Goal: Find specific page/section: Find specific page/section

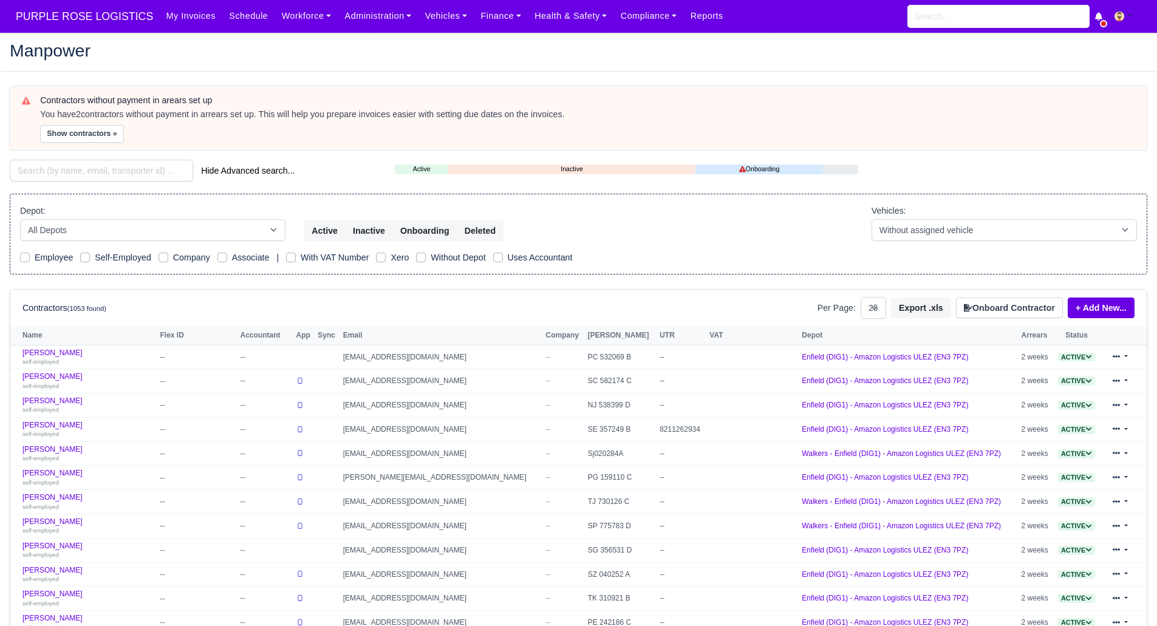
select select "25"
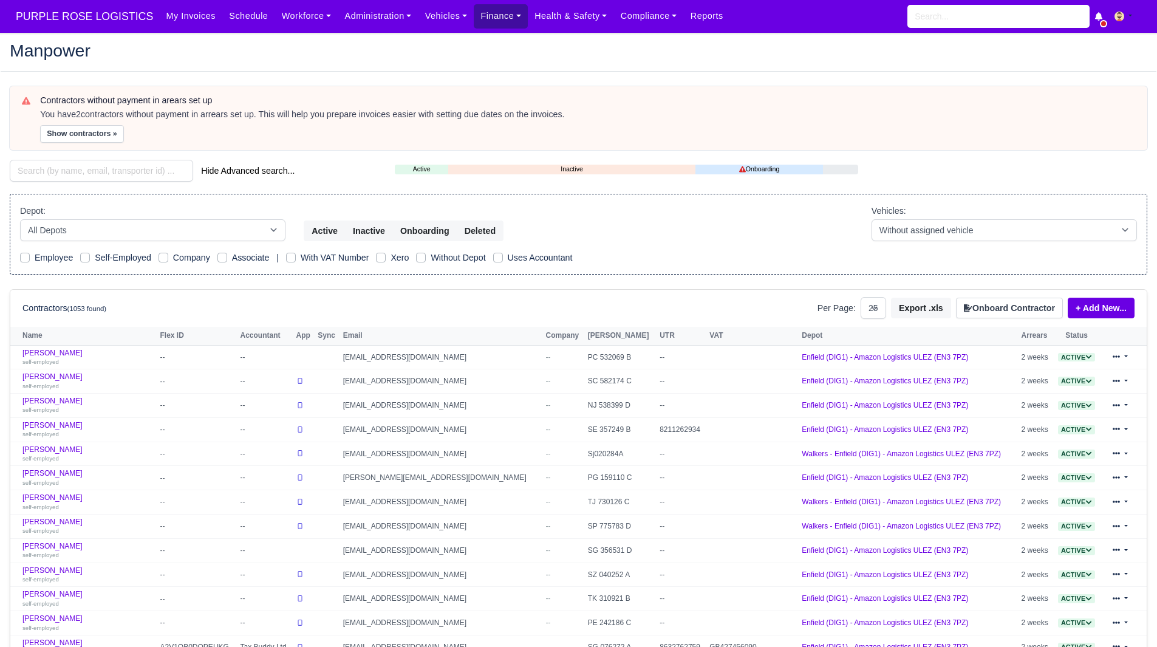
click at [483, 12] on link "Finance" at bounding box center [501, 16] width 54 height 24
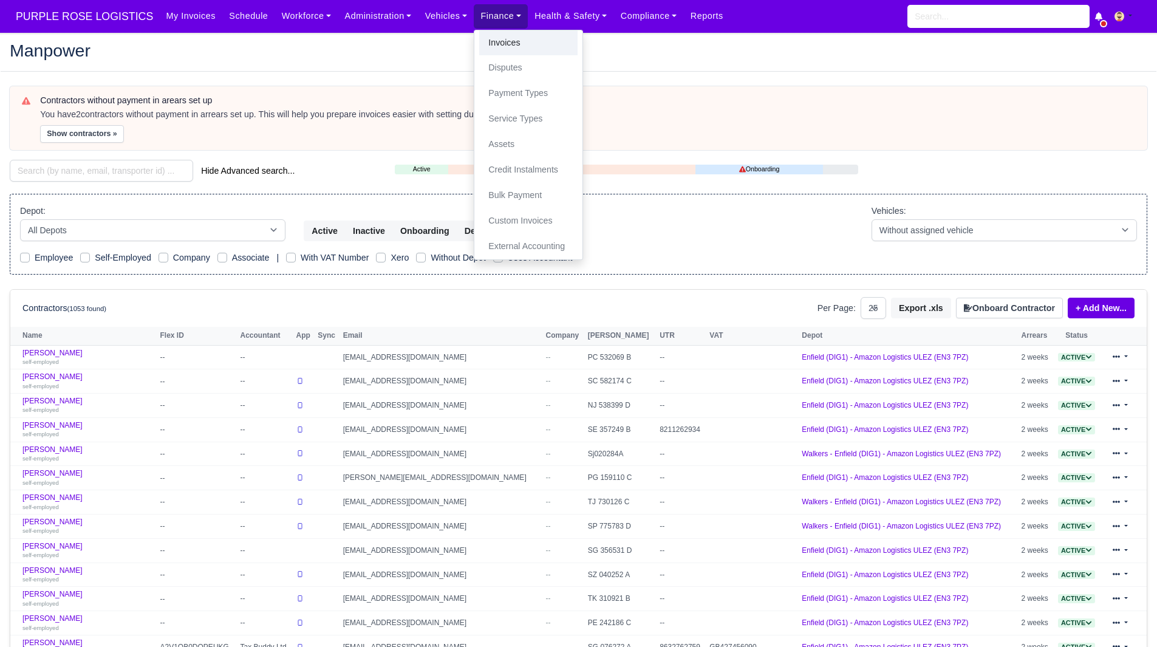
click at [487, 41] on link "Invoices" at bounding box center [528, 43] width 98 height 26
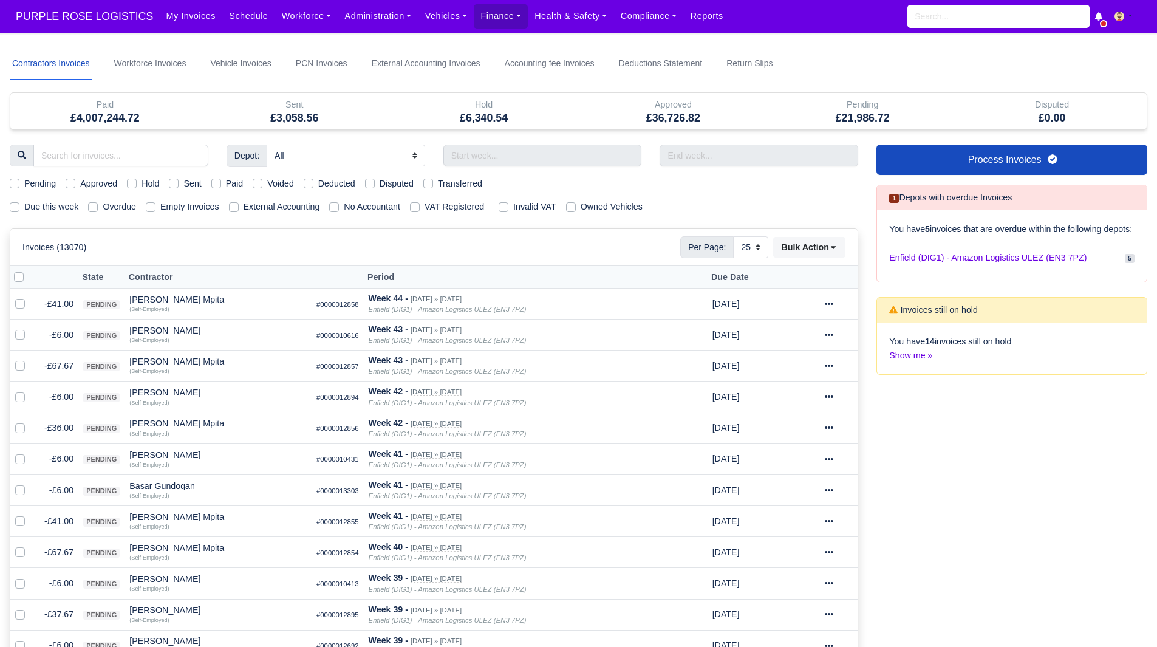
select select "25"
click at [110, 162] on input "search" at bounding box center [120, 156] width 175 height 22
type input "ima"
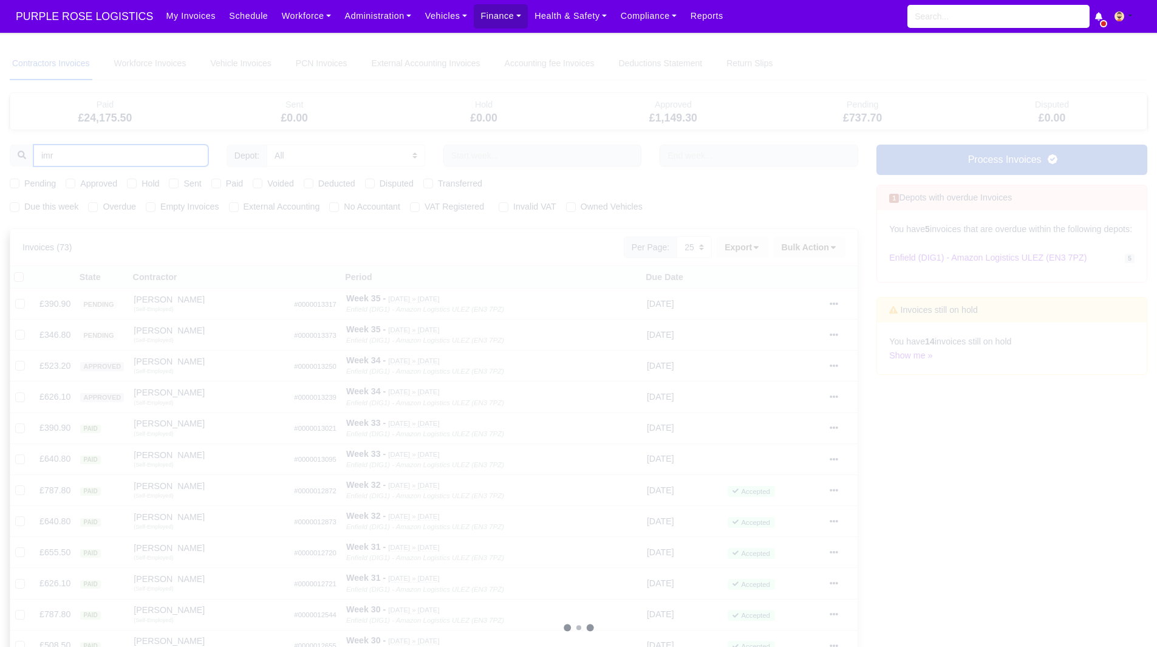
type input "imra"
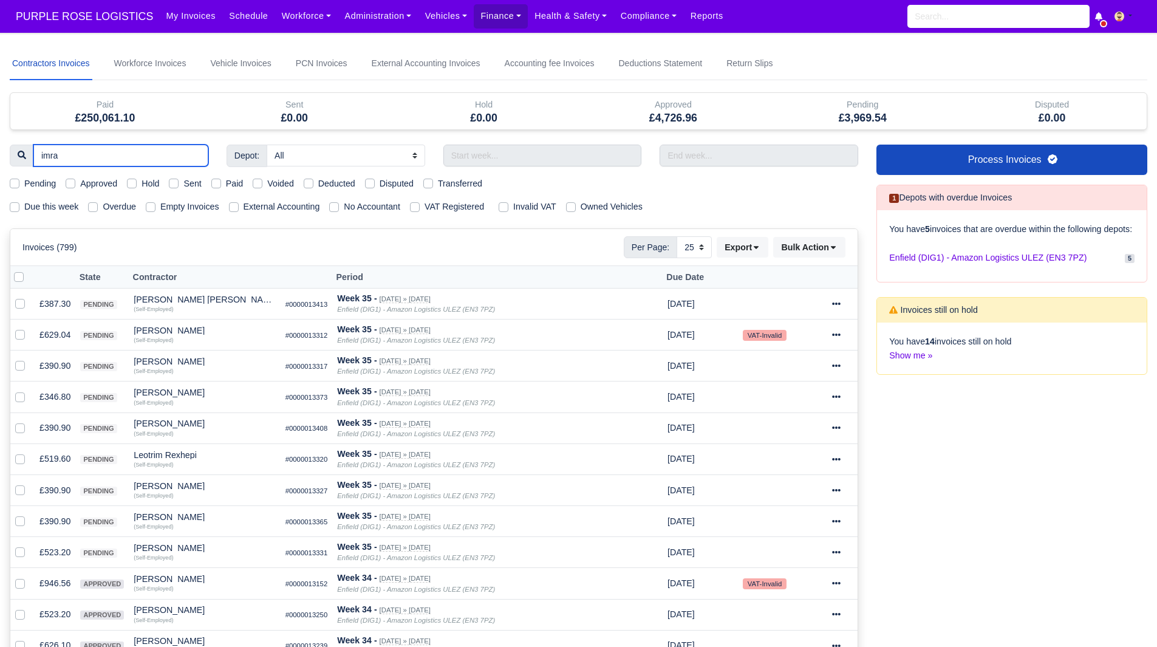
type input "imran"
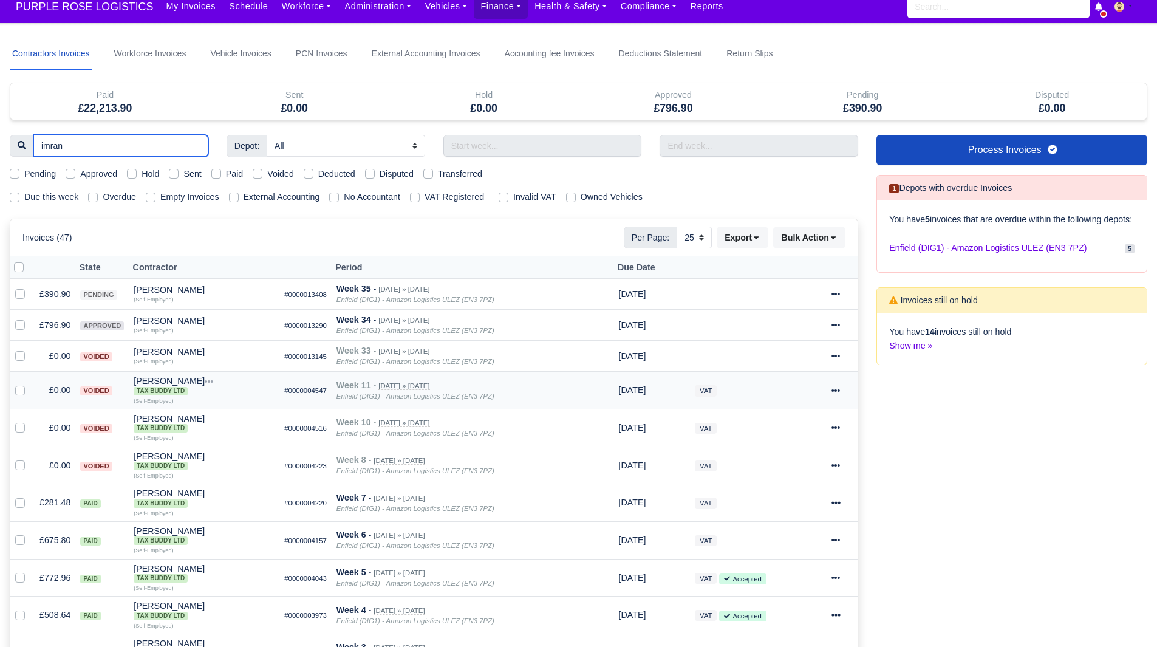
scroll to position [10, 0]
type input "imran"
click at [834, 326] on icon at bounding box center [836, 324] width 9 height 9
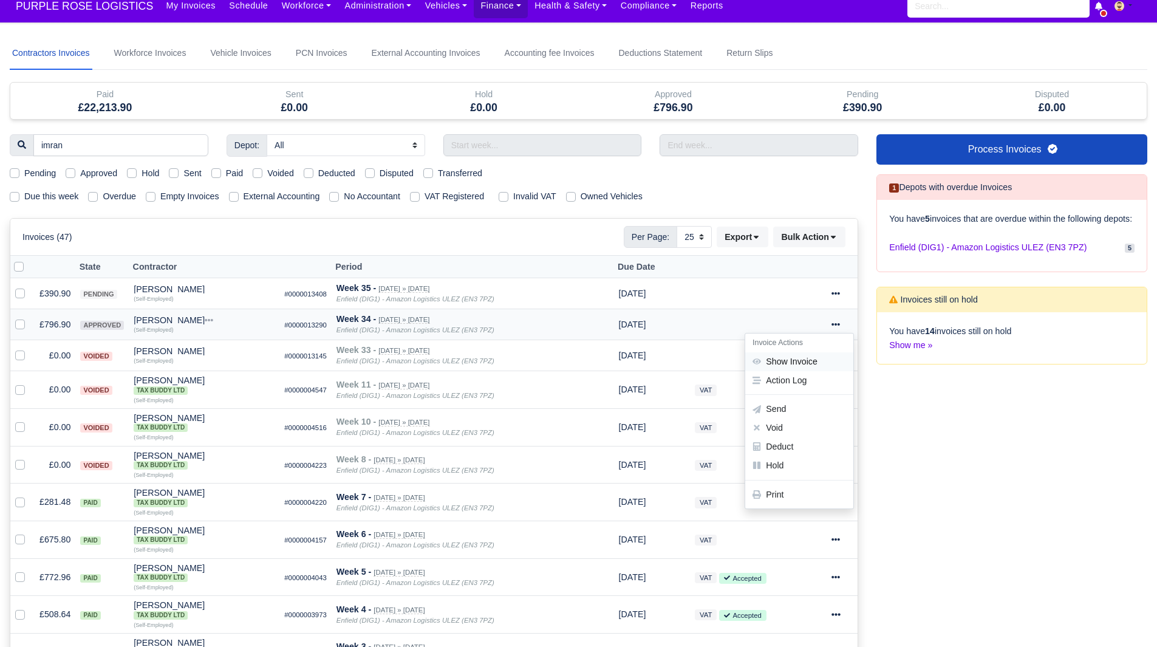
click at [818, 355] on link "Show Invoice" at bounding box center [799, 361] width 108 height 19
